Goal: Information Seeking & Learning: Learn about a topic

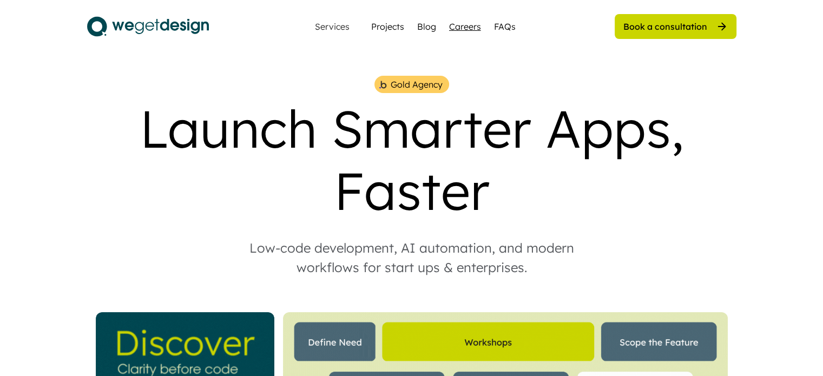
click at [465, 23] on div "Careers" at bounding box center [465, 26] width 32 height 13
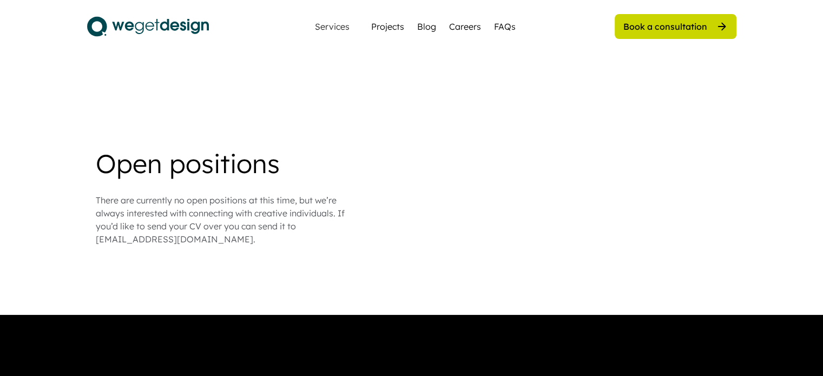
scroll to position [903, 0]
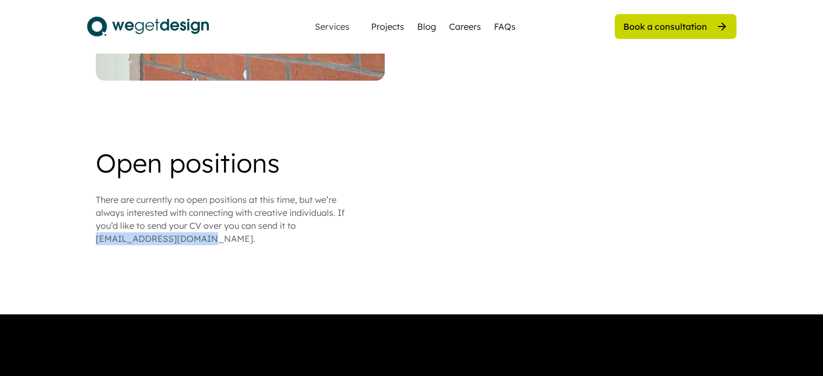
drag, startPoint x: 97, startPoint y: 225, endPoint x: 220, endPoint y: 238, distance: 124.0
click at [220, 238] on div "Build a Career with WeGetDesign Why Work at WeGetDesign At WeGetDesign, we beli…" at bounding box center [411, 15] width 823 height 1837
click at [385, 20] on div "Projects" at bounding box center [387, 26] width 33 height 13
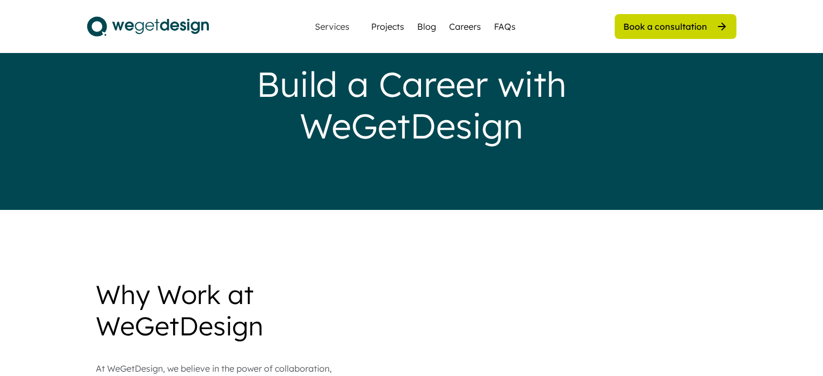
scroll to position [903, 0]
